Goal: Use online tool/utility: Utilize a website feature to perform a specific function

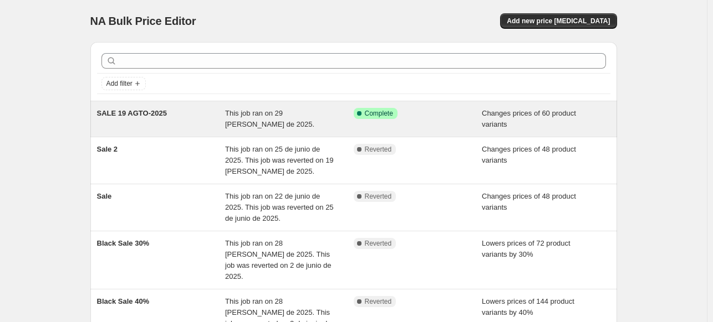
click at [245, 110] on span "This job ran on 29 [PERSON_NAME] de 2025." at bounding box center [269, 118] width 89 height 19
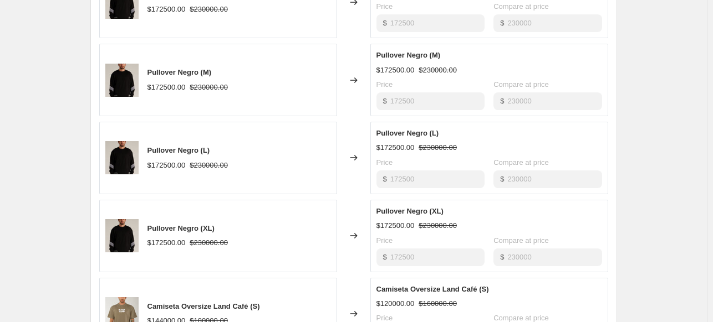
scroll to position [554, 0]
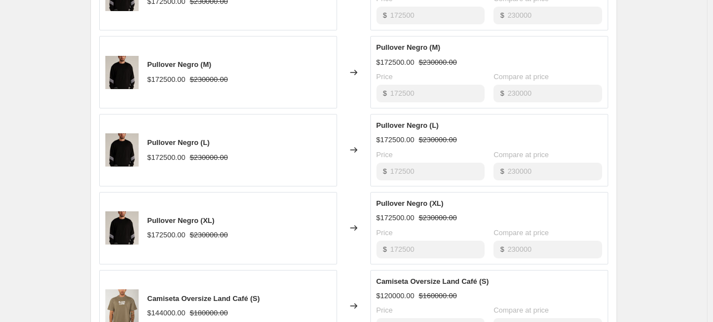
click at [472, 207] on div "Pullover Negro (XL)" at bounding box center [489, 203] width 226 height 11
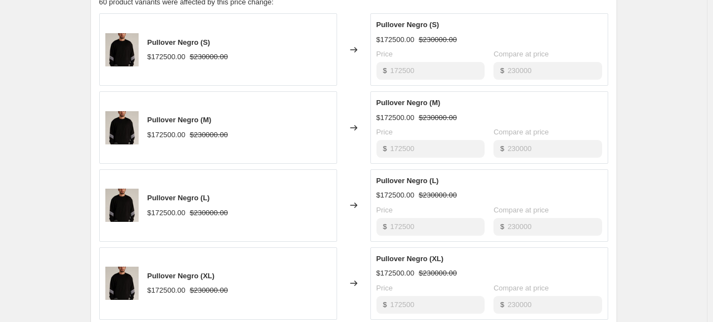
scroll to position [753, 0]
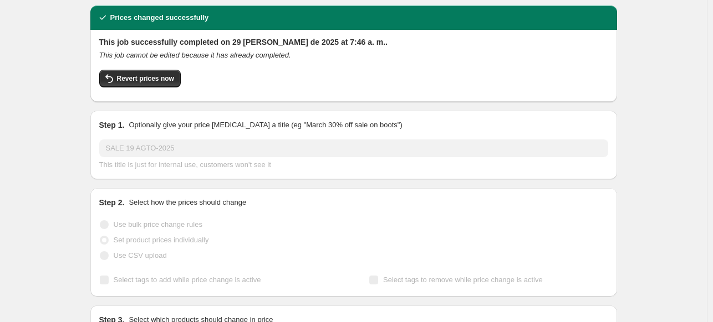
scroll to position [0, 0]
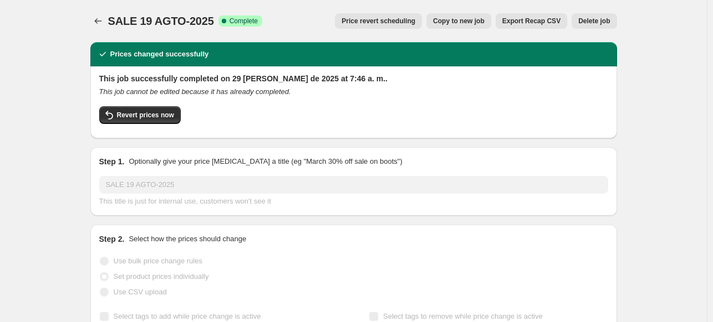
click at [449, 18] on span "Copy to new job" at bounding box center [459, 21] width 52 height 9
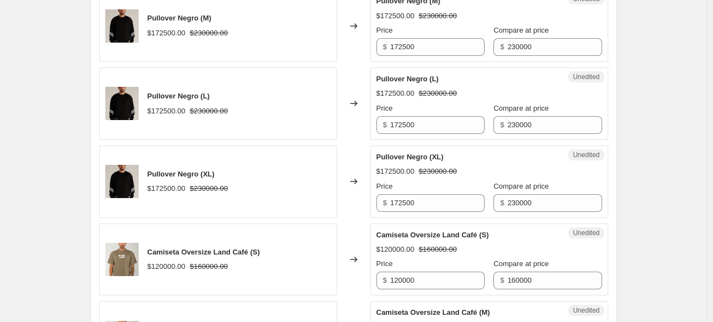
scroll to position [499, 0]
